Goal: Find specific page/section: Find specific page/section

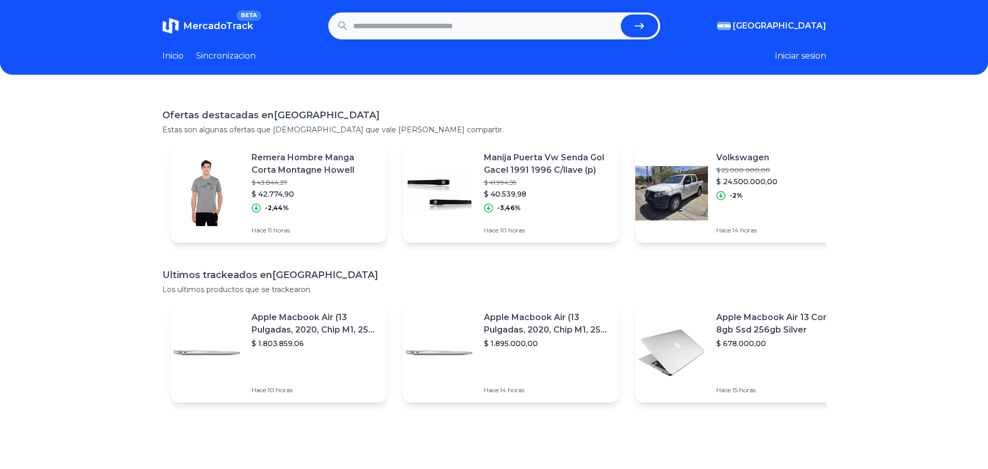
click at [191, 53] on div "Inicio Sincronizacion" at bounding box center [208, 56] width 93 height 12
click at [220, 51] on link "Sincronizacion" at bounding box center [226, 56] width 60 height 12
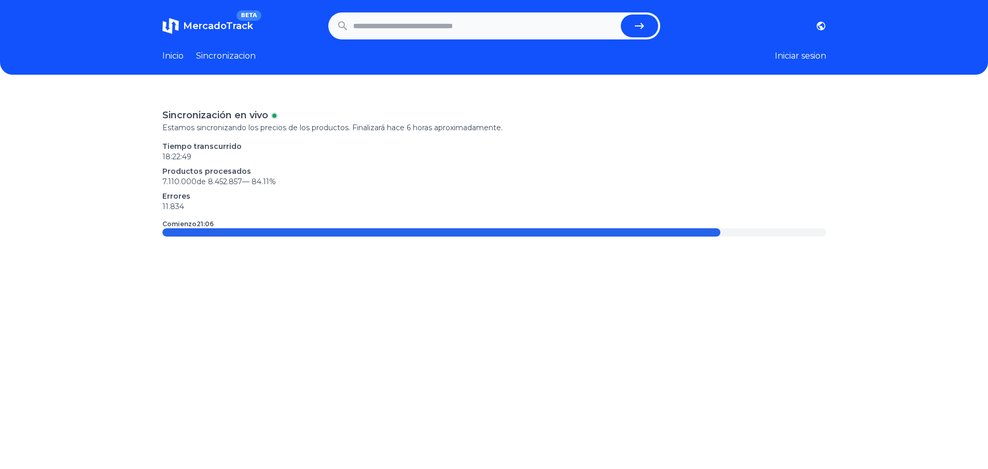
click at [242, 29] on span "MercadoTrack" at bounding box center [218, 25] width 70 height 11
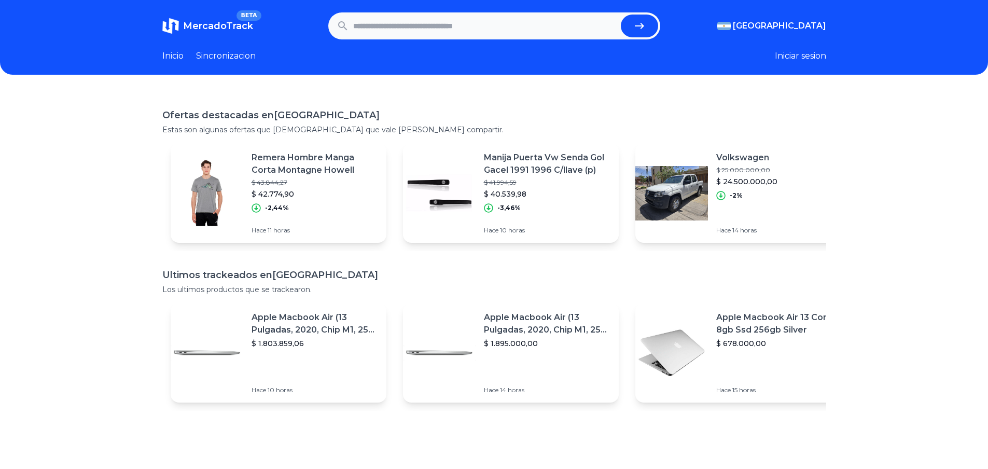
click at [452, 29] on input "text" at bounding box center [485, 26] width 264 height 23
type input "**********"
click at [621, 15] on button "submit" at bounding box center [639, 26] width 37 height 23
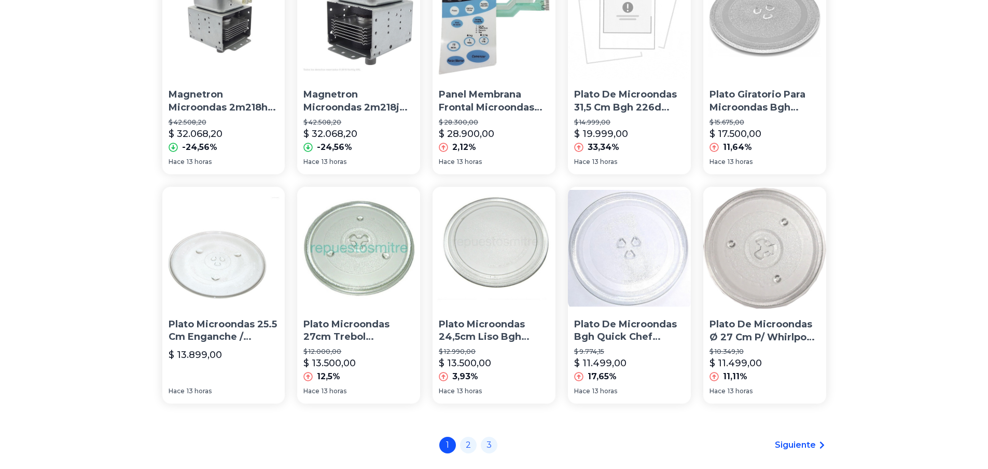
scroll to position [706, 0]
